Goal: Task Accomplishment & Management: Complete application form

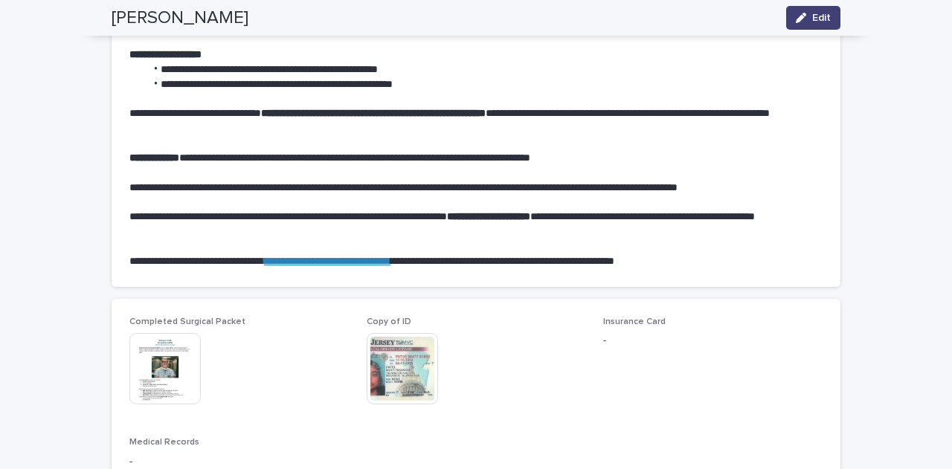
scroll to position [721, 0]
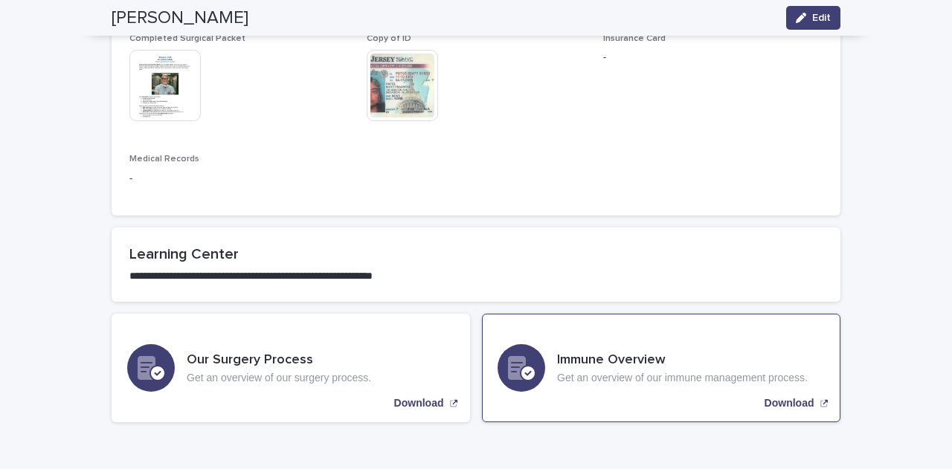
scroll to position [944, 0]
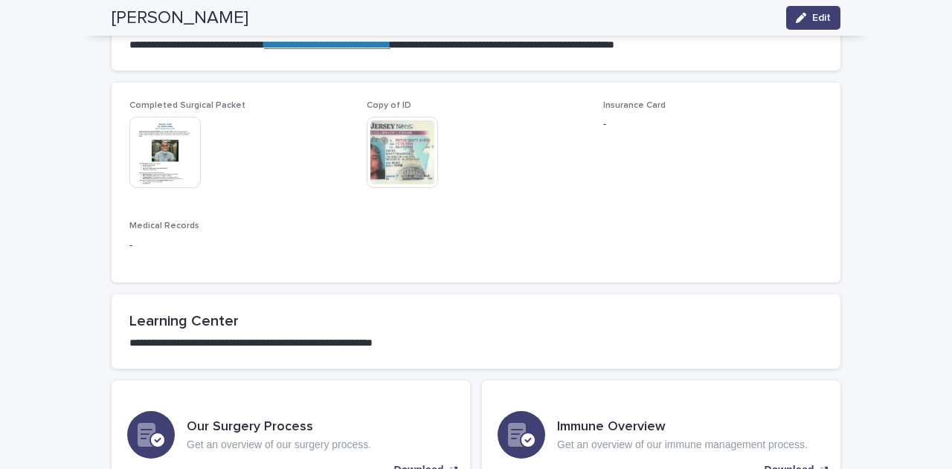
click at [653, 344] on p "**********" at bounding box center [475, 343] width 693 height 15
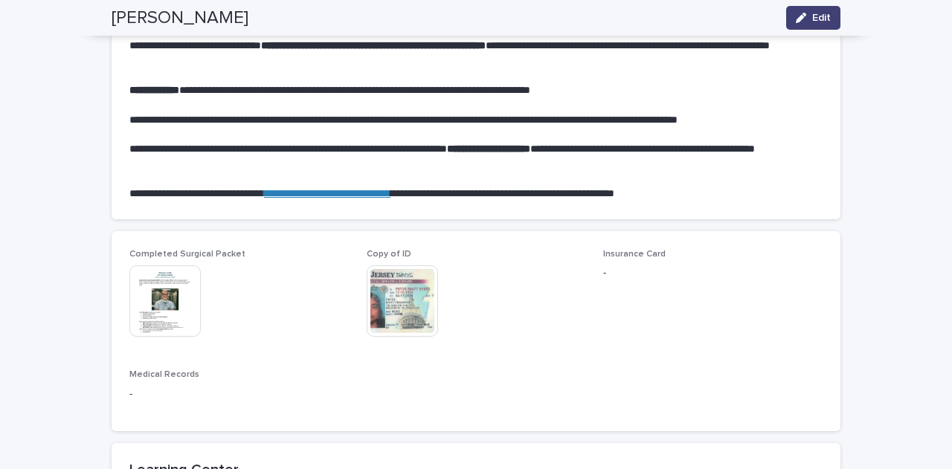
click at [604, 281] on p "-" at bounding box center [712, 274] width 219 height 16
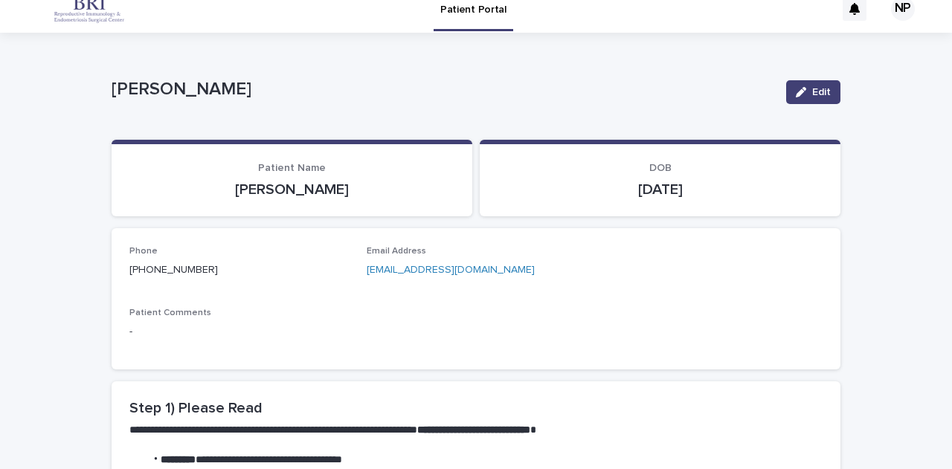
scroll to position [0, 0]
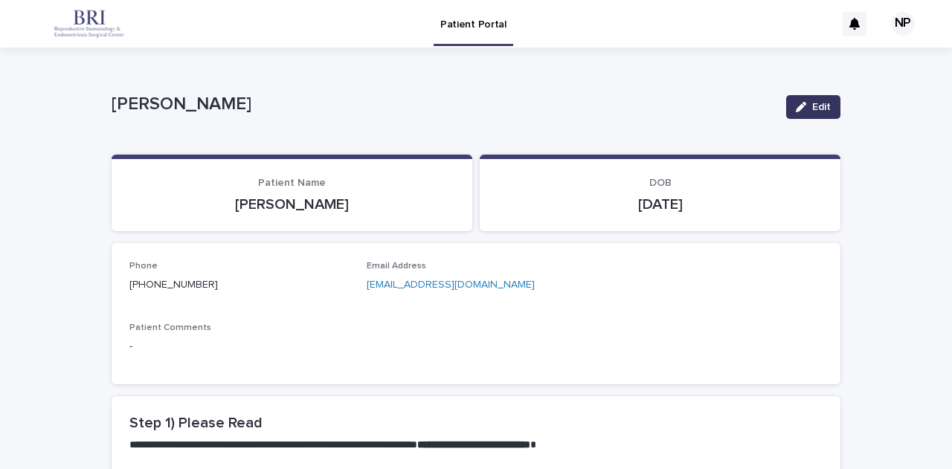
click at [806, 109] on button "Edit" at bounding box center [813, 107] width 54 height 24
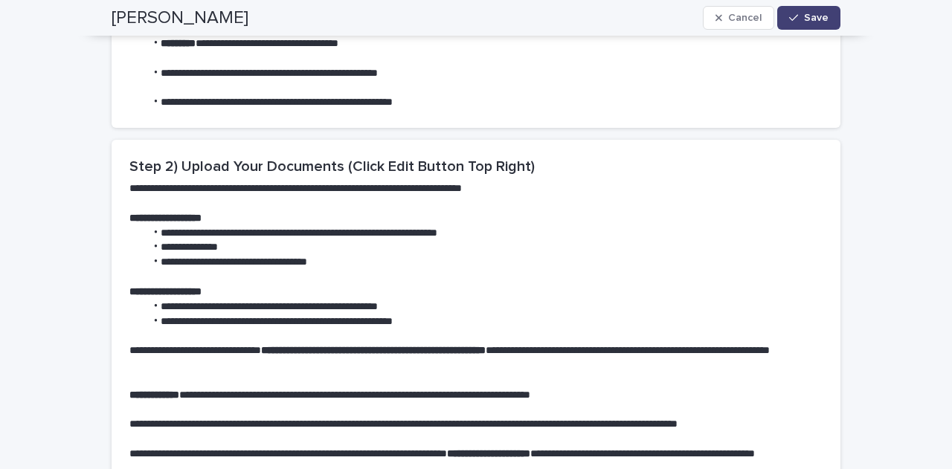
scroll to position [818, 0]
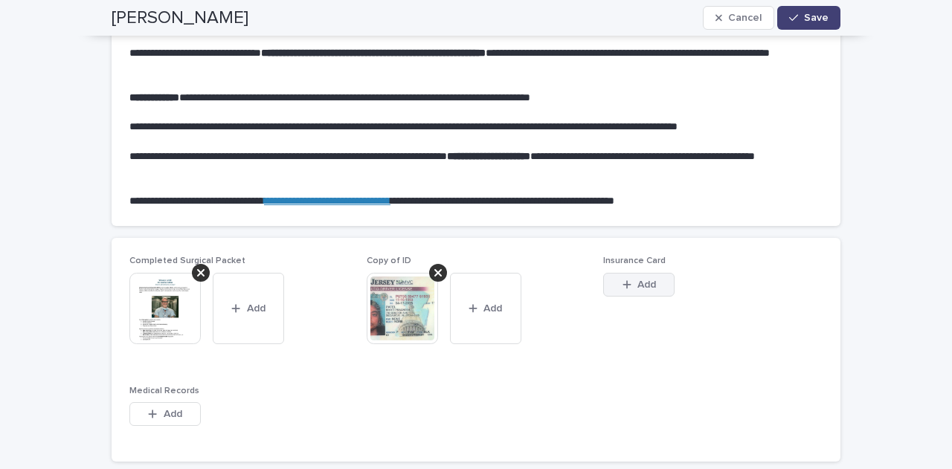
click at [644, 285] on span "Add" at bounding box center [647, 285] width 19 height 10
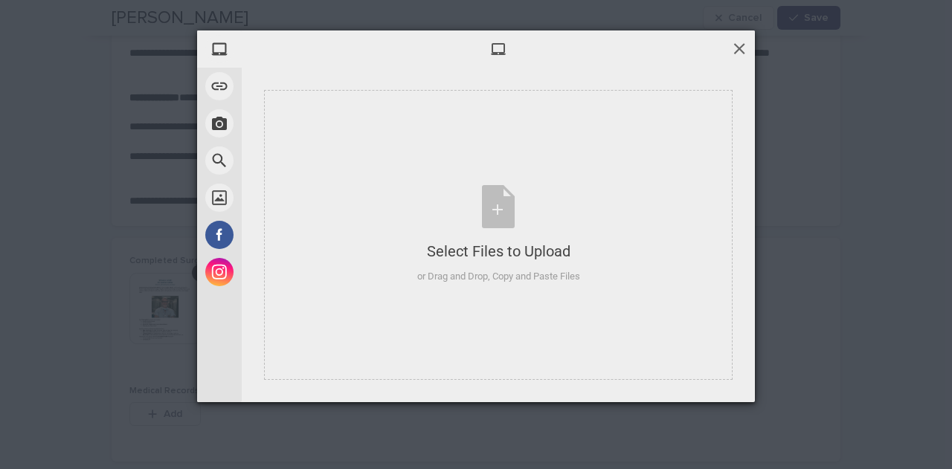
click at [731, 46] on span at bounding box center [739, 48] width 16 height 16
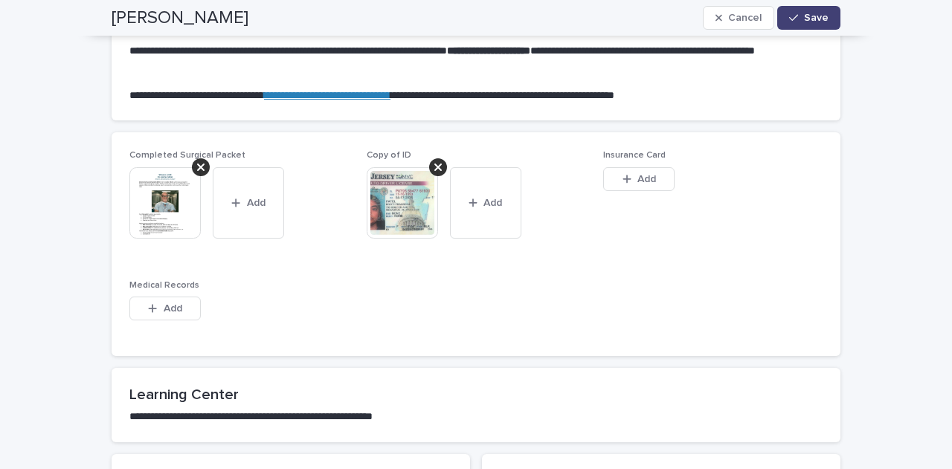
scroll to position [923, 0]
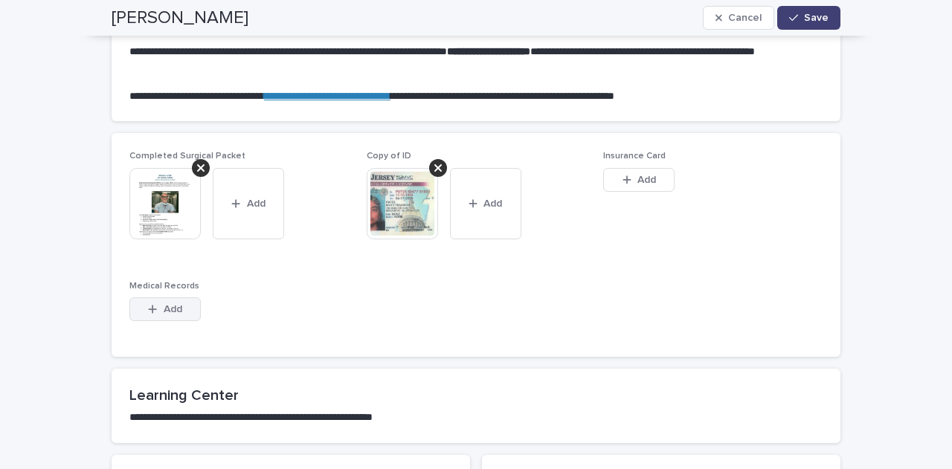
click at [164, 311] on span "Add" at bounding box center [173, 309] width 19 height 10
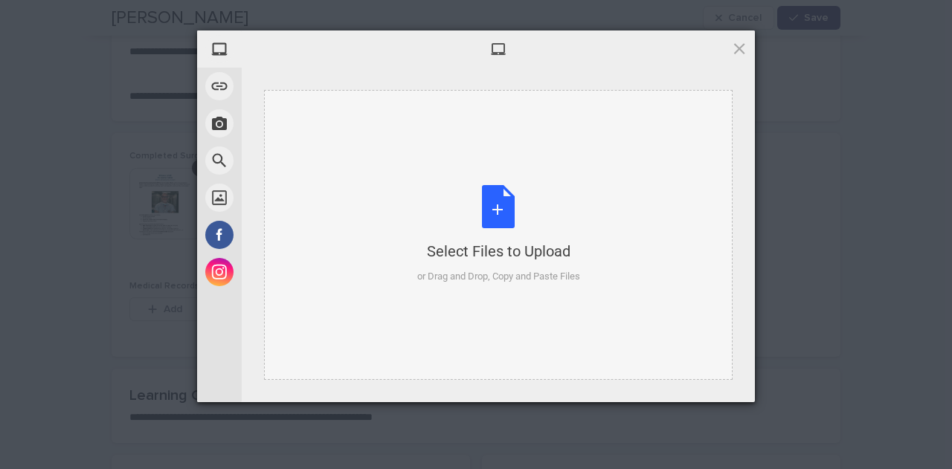
click at [506, 195] on div "Select Files to Upload or Drag and Drop, Copy and Paste Files" at bounding box center [498, 234] width 163 height 99
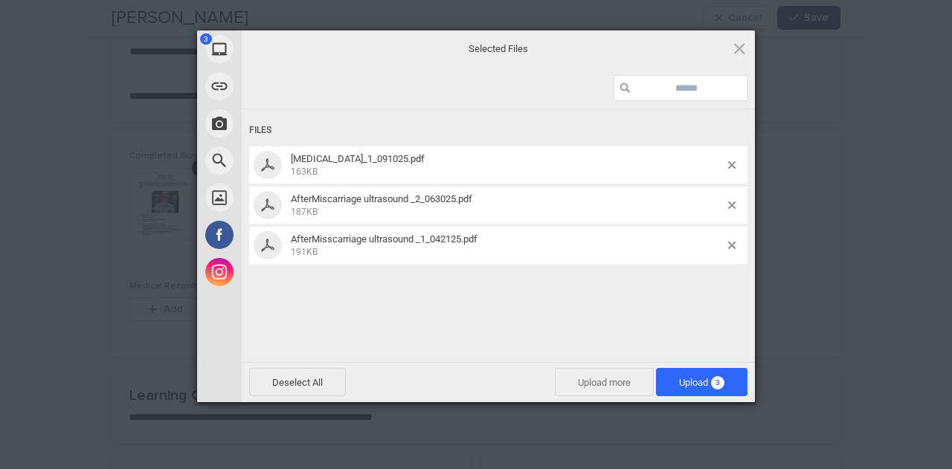
click at [625, 385] on span "Upload more" at bounding box center [604, 382] width 99 height 28
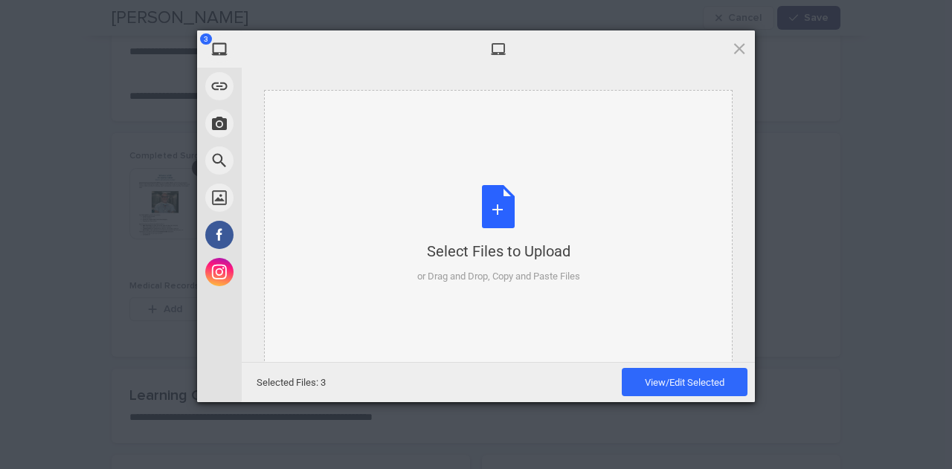
click at [505, 200] on div "Select Files to Upload or Drag and Drop, Copy and Paste Files" at bounding box center [498, 234] width 163 height 99
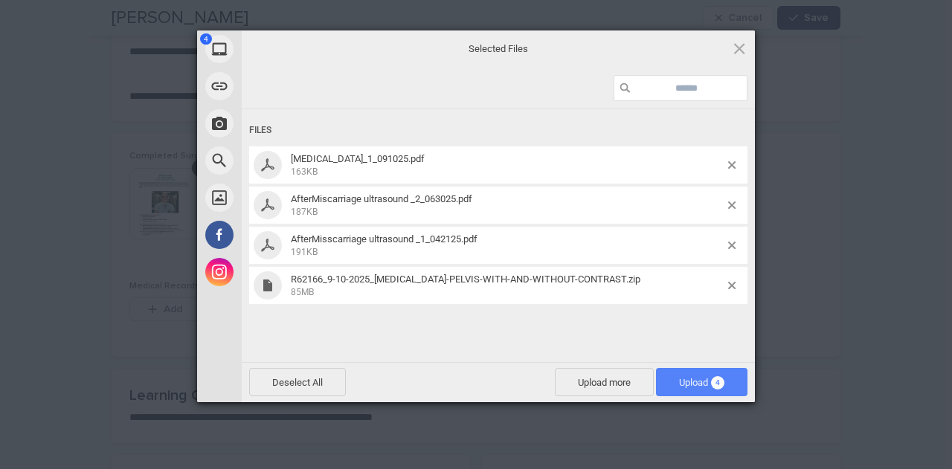
click at [671, 370] on span "Upload 4" at bounding box center [701, 382] width 91 height 28
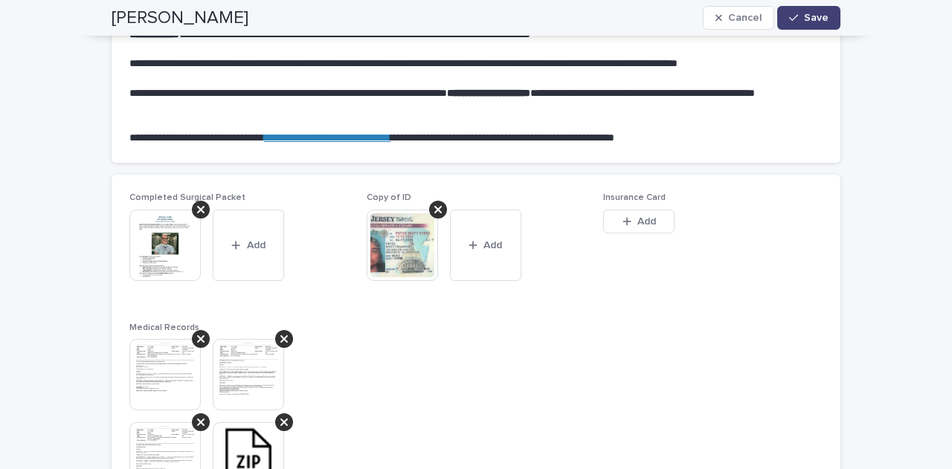
scroll to position [849, 0]
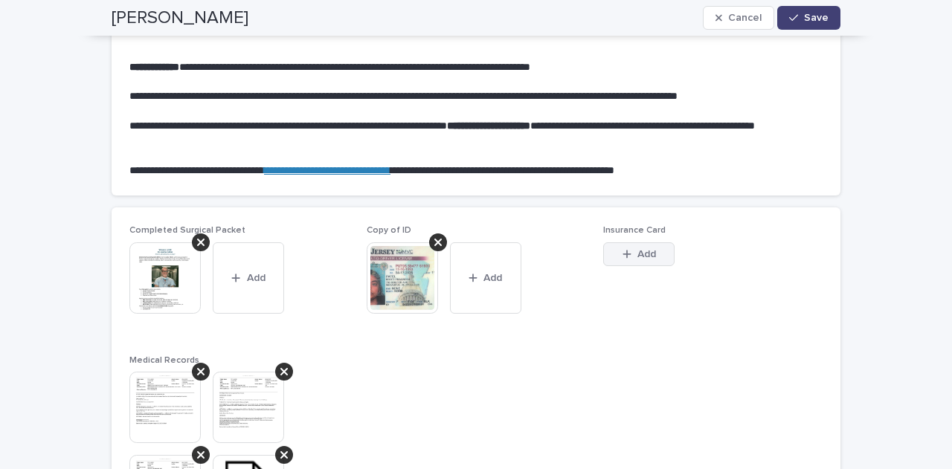
click at [623, 252] on icon "button" at bounding box center [627, 254] width 9 height 10
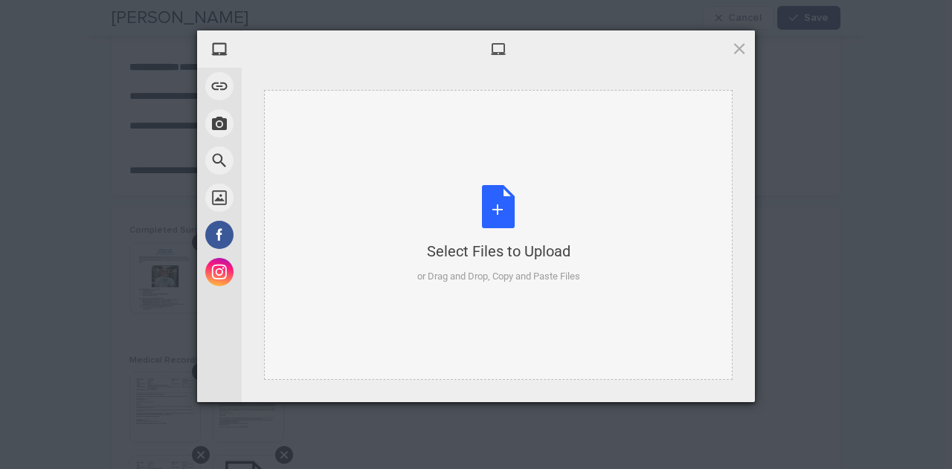
click at [499, 208] on div "Select Files to Upload or Drag and Drop, Copy and Paste Files" at bounding box center [498, 234] width 163 height 99
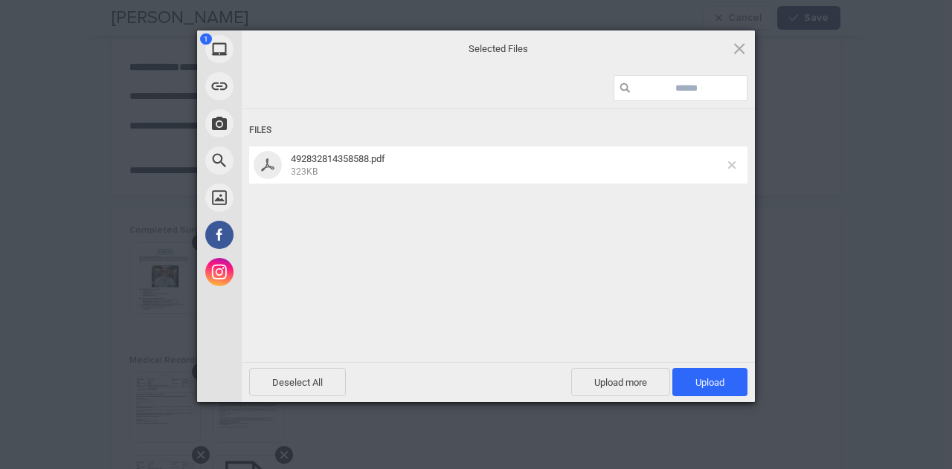
click at [730, 164] on span at bounding box center [731, 164] width 7 height 7
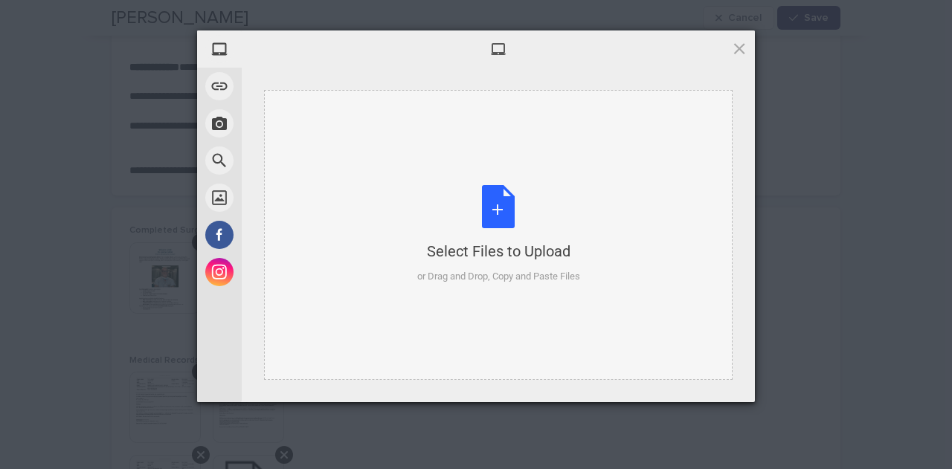
click at [492, 211] on div "Select Files to Upload or Drag and Drop, Copy and Paste Files" at bounding box center [498, 234] width 163 height 99
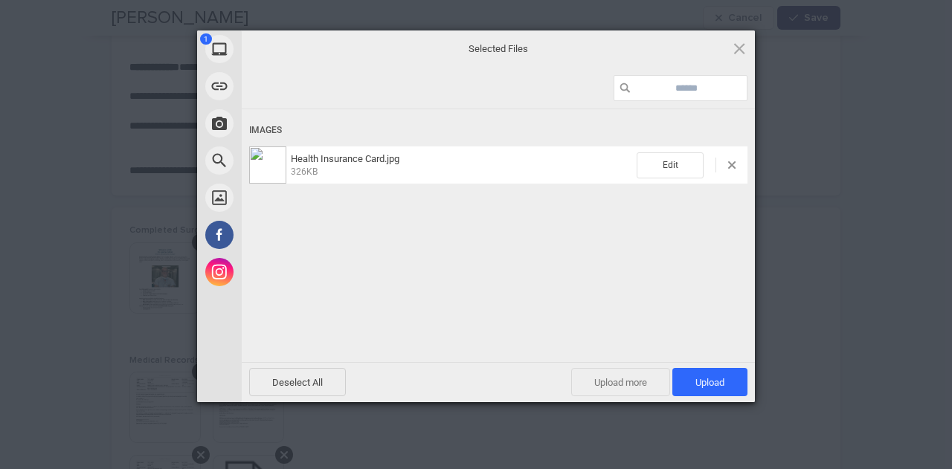
click at [643, 385] on span "Upload more" at bounding box center [620, 382] width 99 height 28
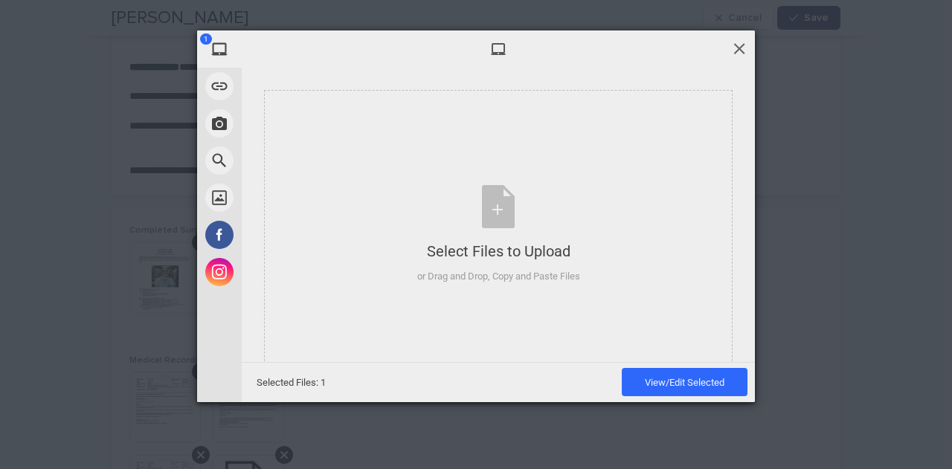
click at [739, 49] on span at bounding box center [739, 48] width 16 height 16
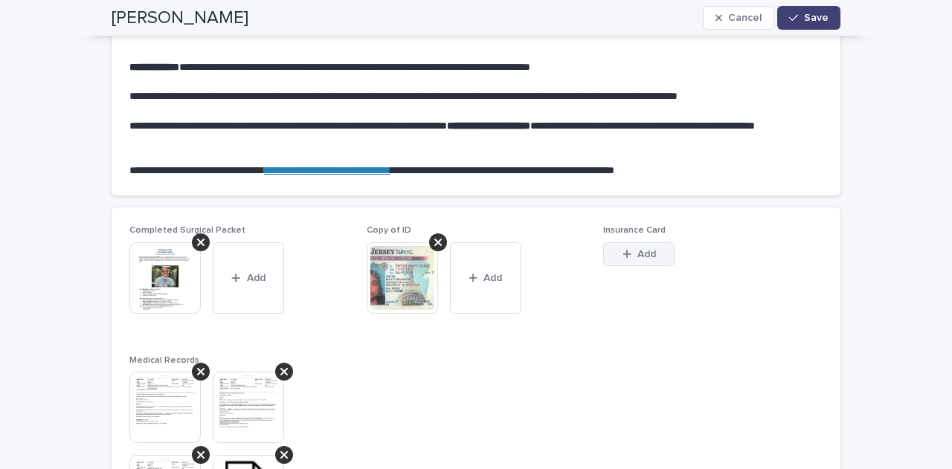
click at [638, 258] on span "Add" at bounding box center [647, 254] width 19 height 10
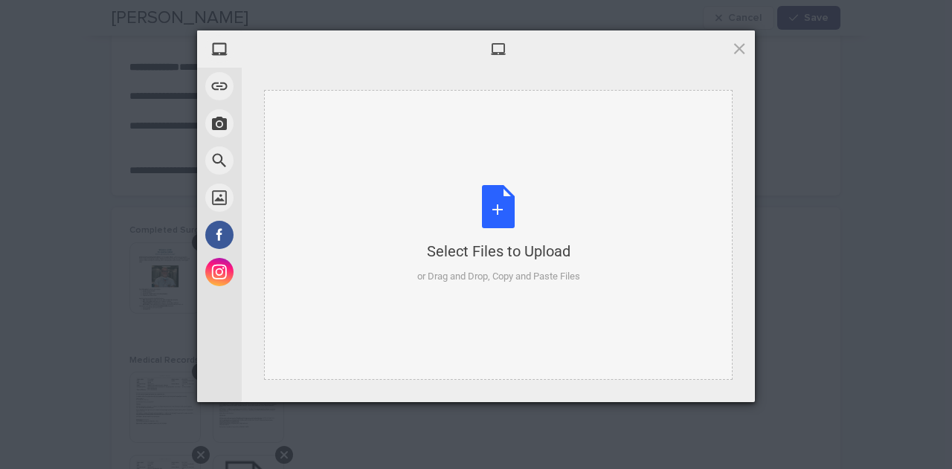
click at [486, 216] on div "Select Files to Upload or Drag and Drop, Copy and Paste Files" at bounding box center [498, 234] width 163 height 99
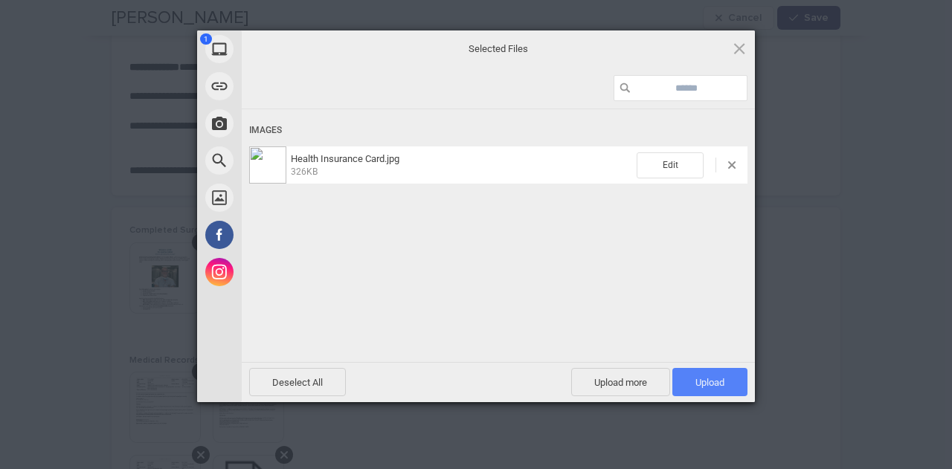
click at [697, 391] on span "Upload 1" at bounding box center [709, 382] width 75 height 28
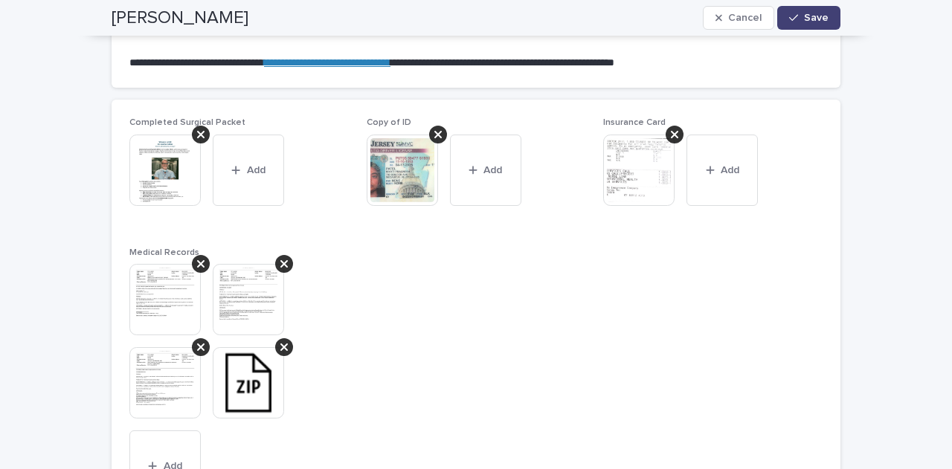
scroll to position [923, 0]
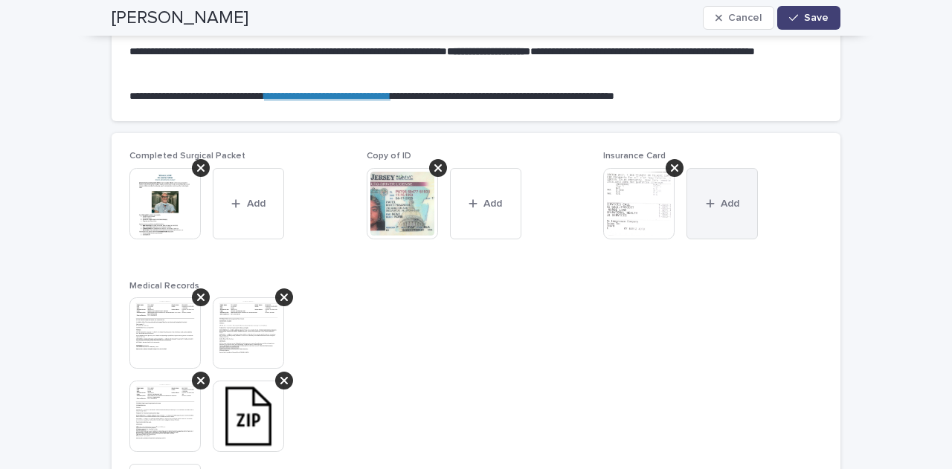
click at [733, 193] on button "Add" at bounding box center [722, 203] width 71 height 71
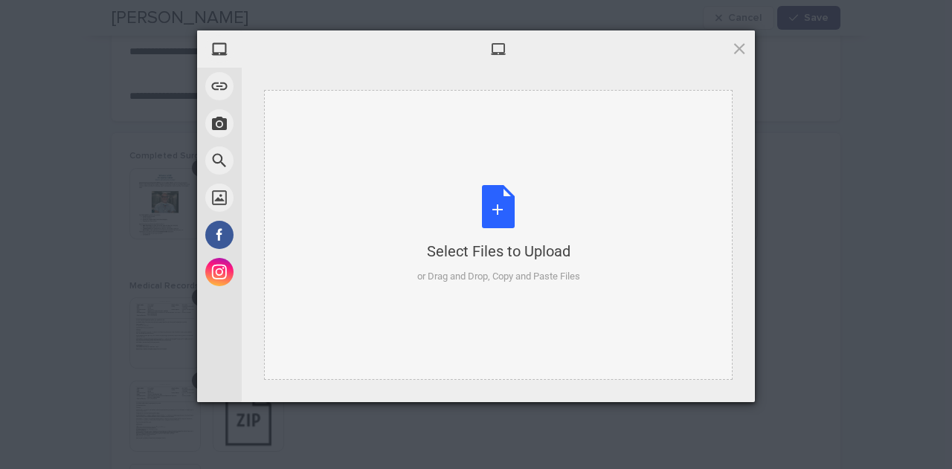
click at [466, 205] on div "Select Files to Upload or Drag and Drop, Copy and Paste Files" at bounding box center [498, 234] width 163 height 99
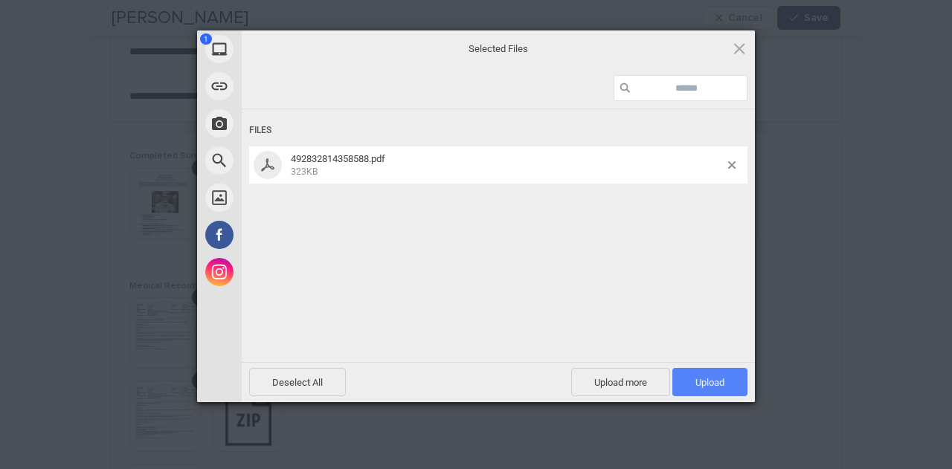
click at [699, 383] on span "Upload 1" at bounding box center [710, 382] width 29 height 11
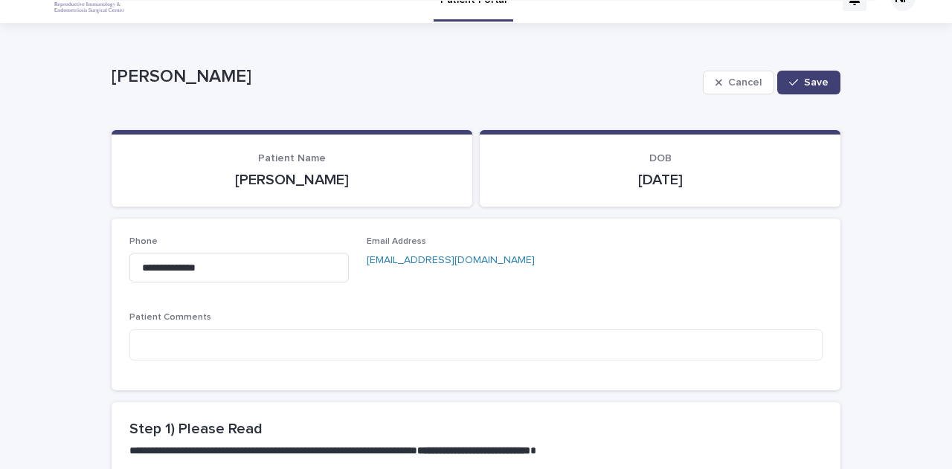
scroll to position [0, 0]
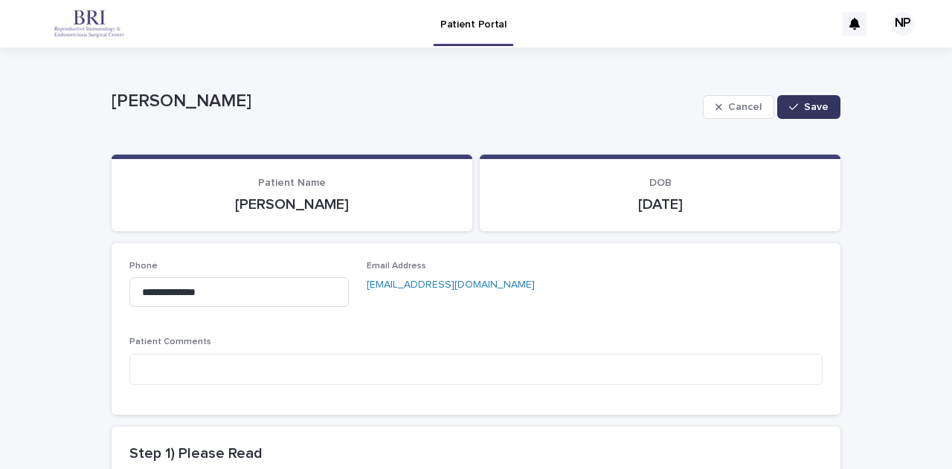
click at [820, 106] on span "Save" at bounding box center [816, 107] width 25 height 10
